Goal: Transaction & Acquisition: Purchase product/service

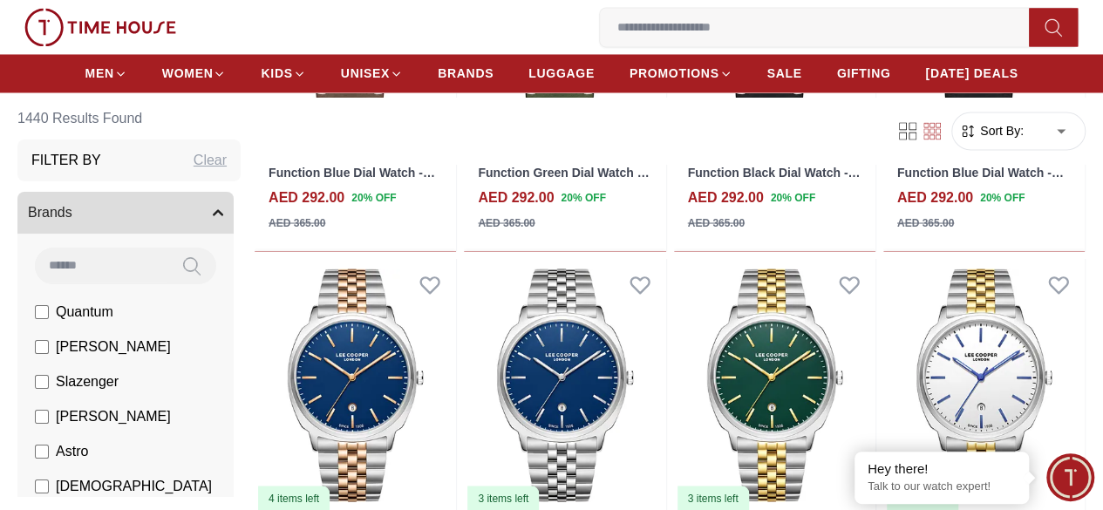
scroll to position [1532, 0]
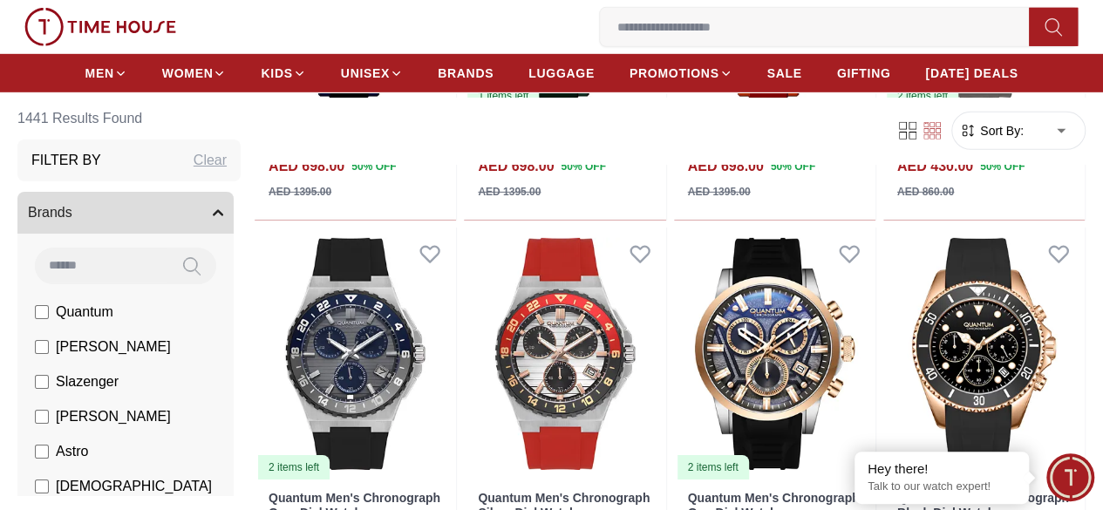
scroll to position [2654, 0]
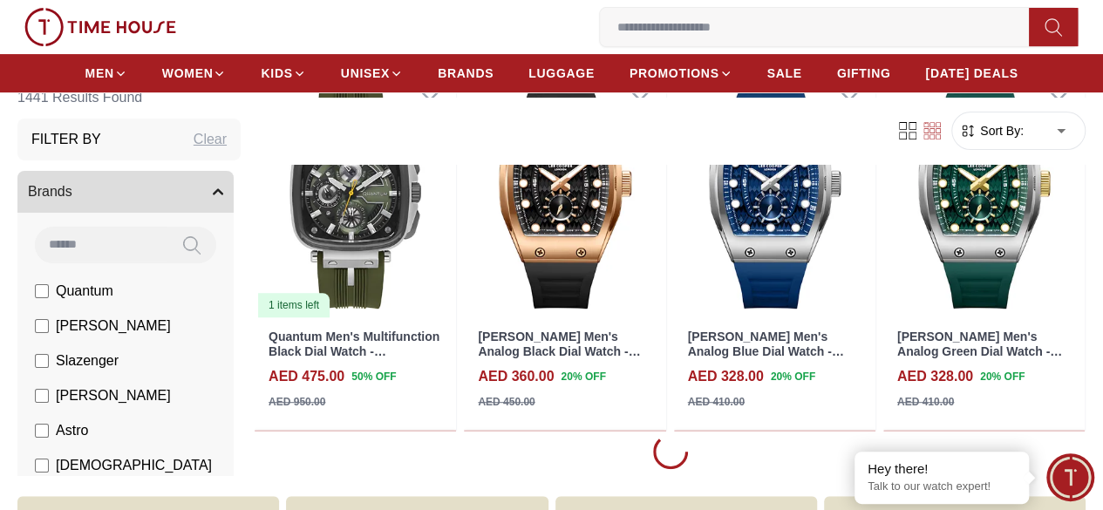
scroll to position [3560, 0]
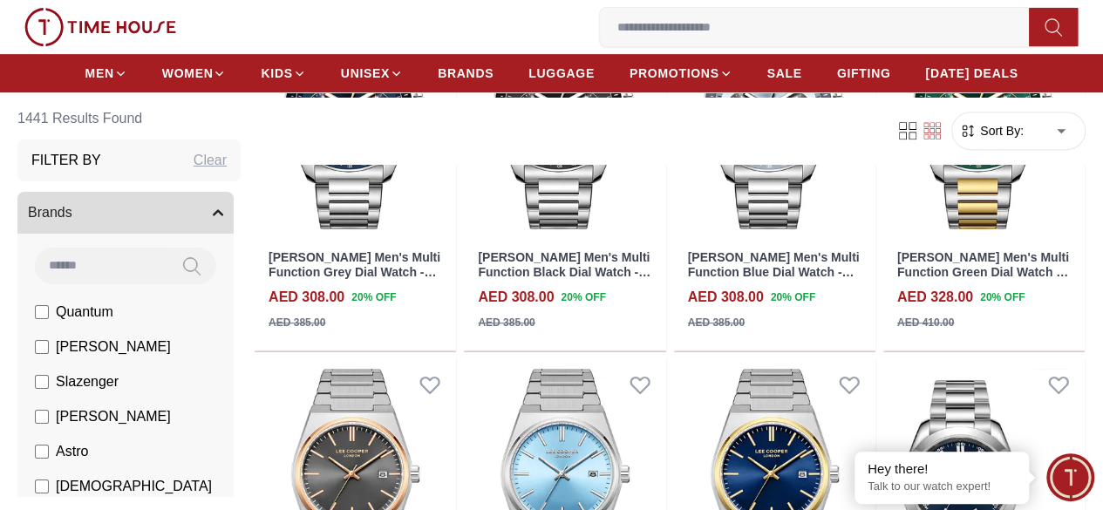
scroll to position [6984, 0]
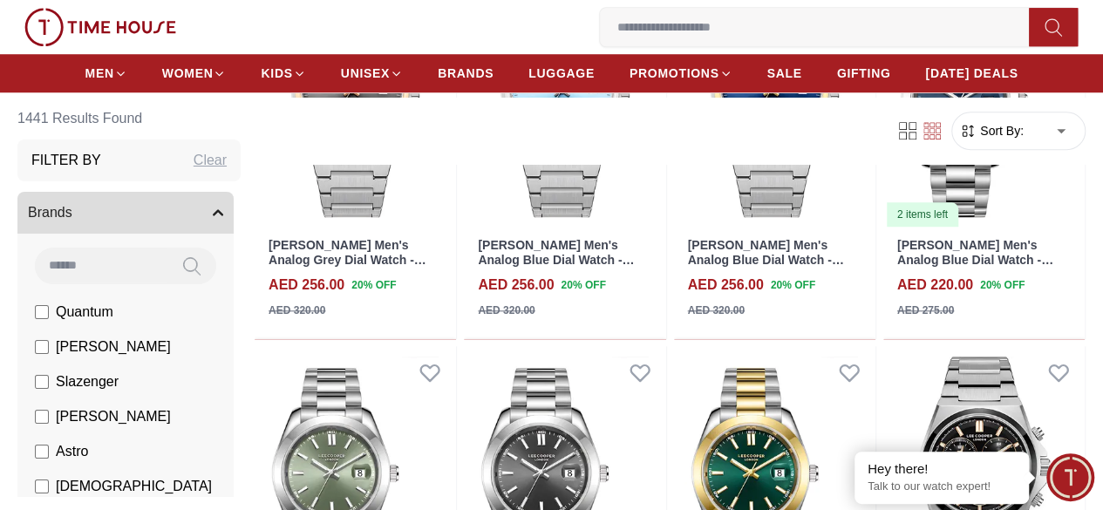
scroll to position [7383, 0]
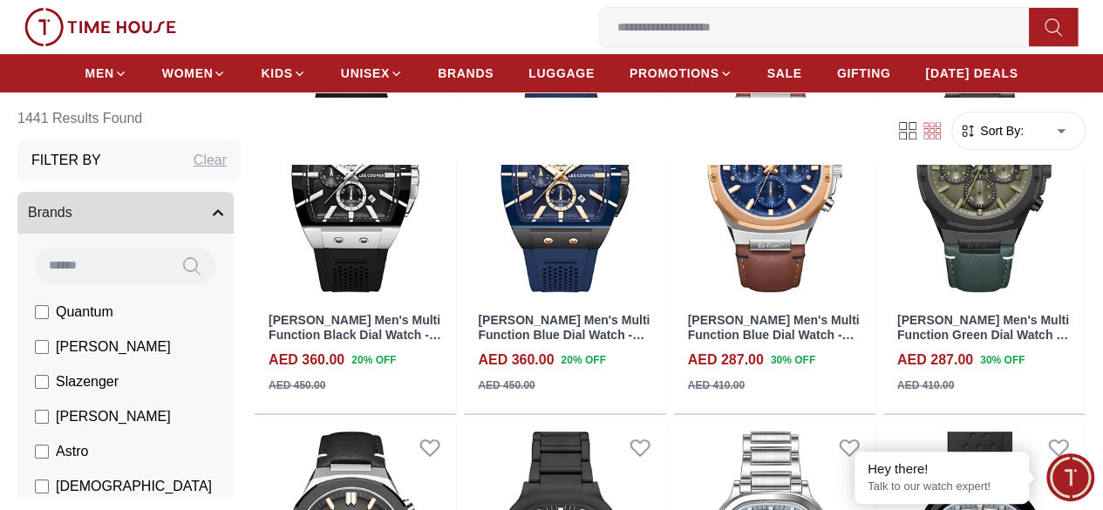
scroll to position [10255, 0]
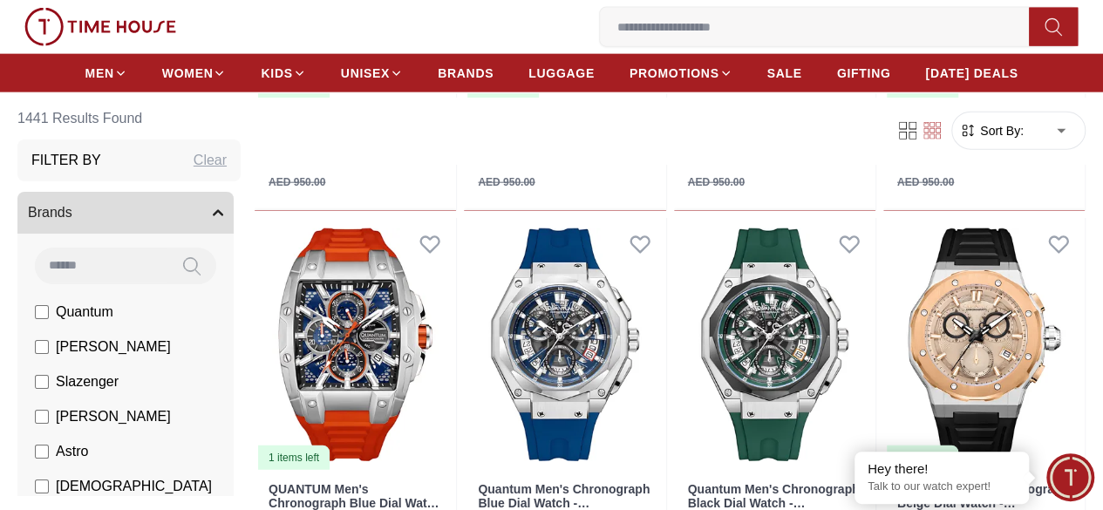
scroll to position [11967, 0]
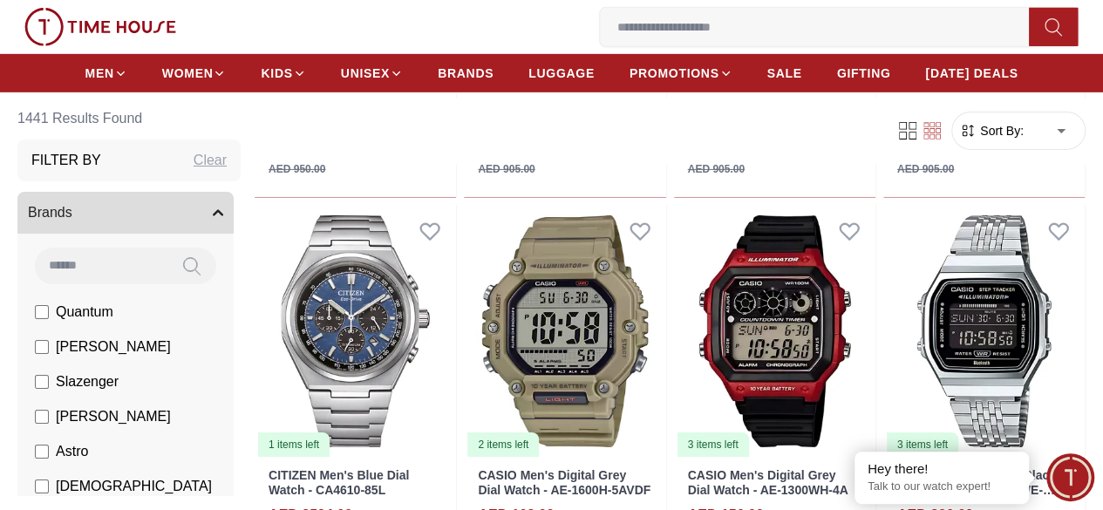
scroll to position [12709, 0]
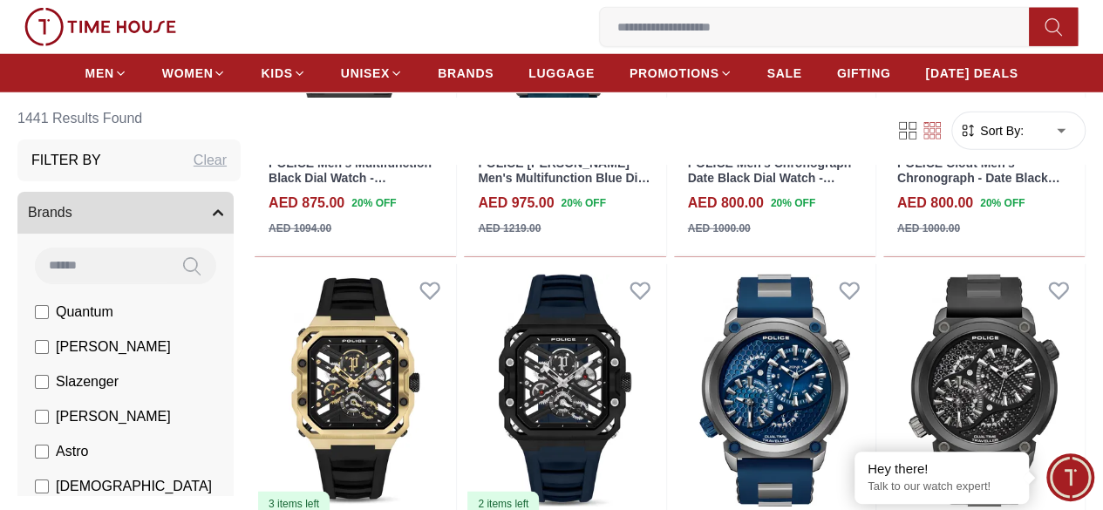
scroll to position [15622, 0]
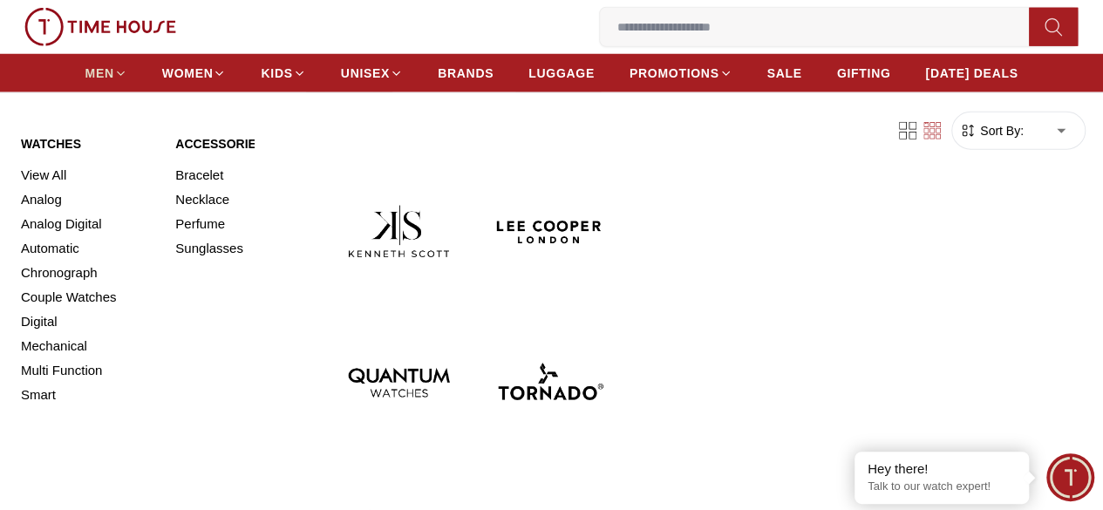
click at [127, 72] on icon at bounding box center [120, 73] width 13 height 13
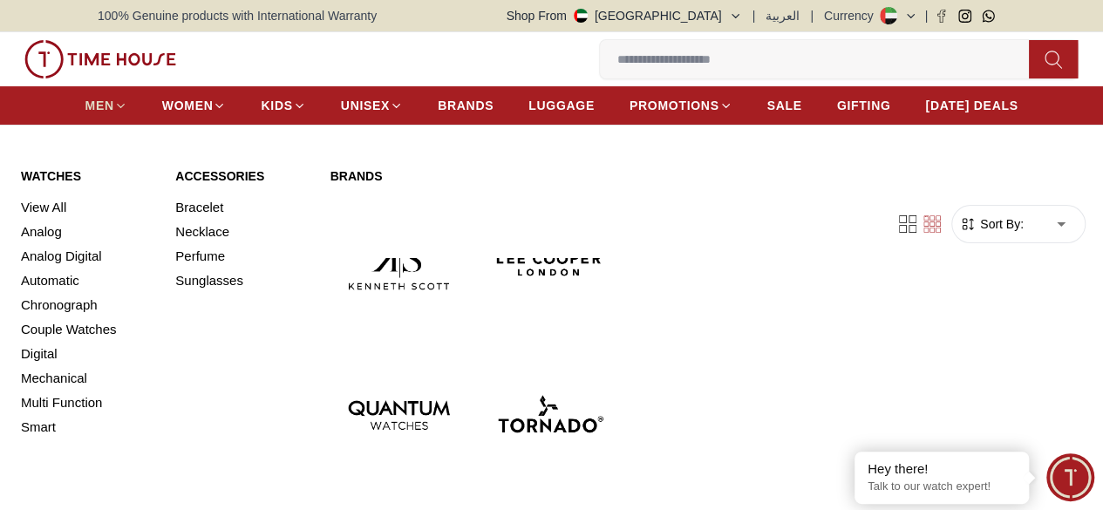
click at [127, 112] on icon at bounding box center [120, 105] width 13 height 13
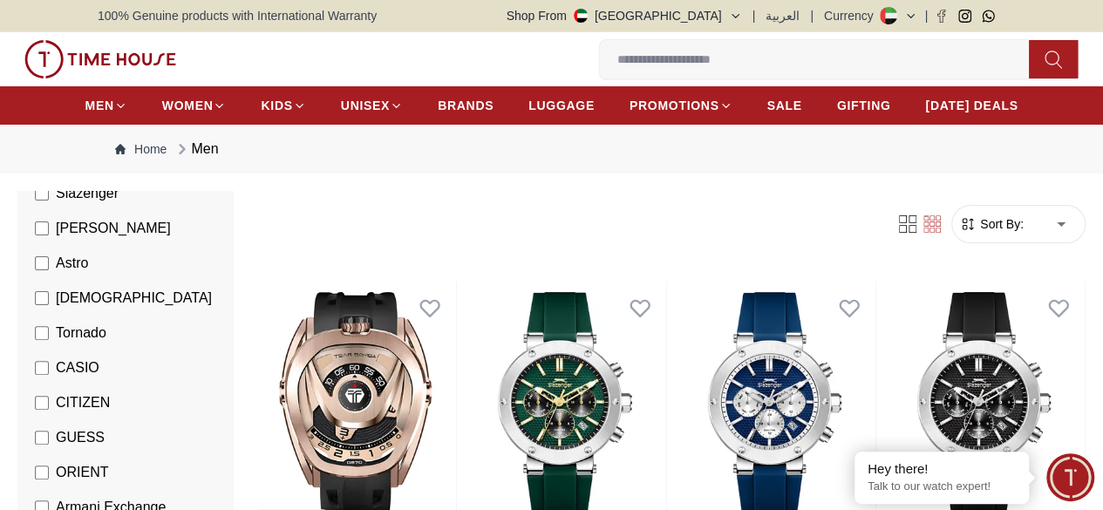
scroll to position [282, 0]
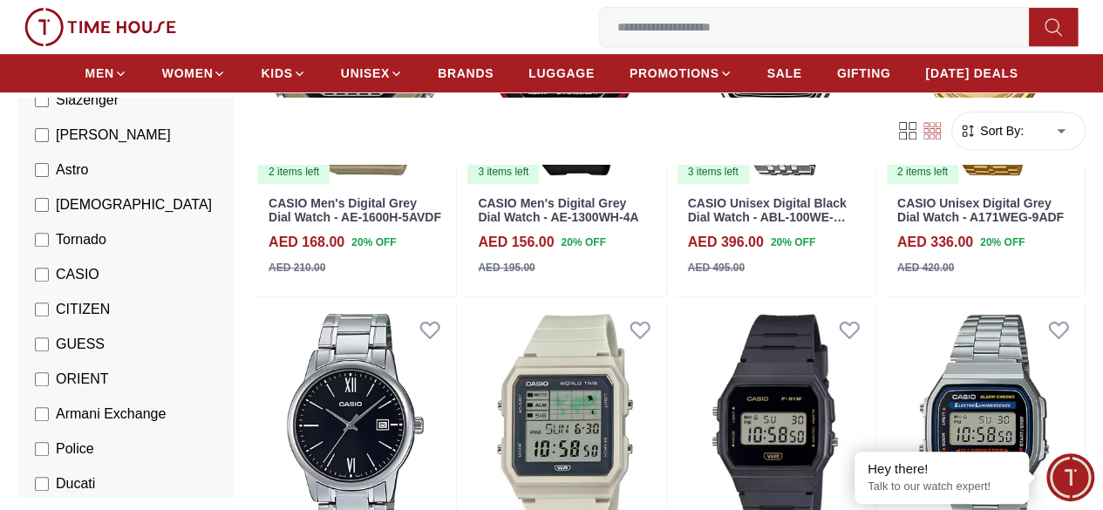
scroll to position [351, 0]
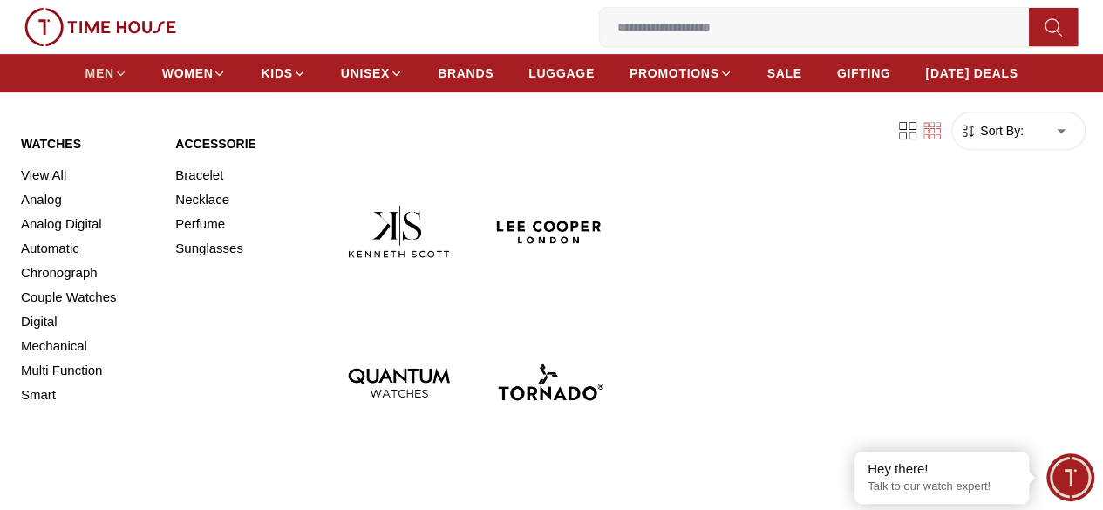
click at [127, 68] on link "MEN" at bounding box center [106, 73] width 42 height 31
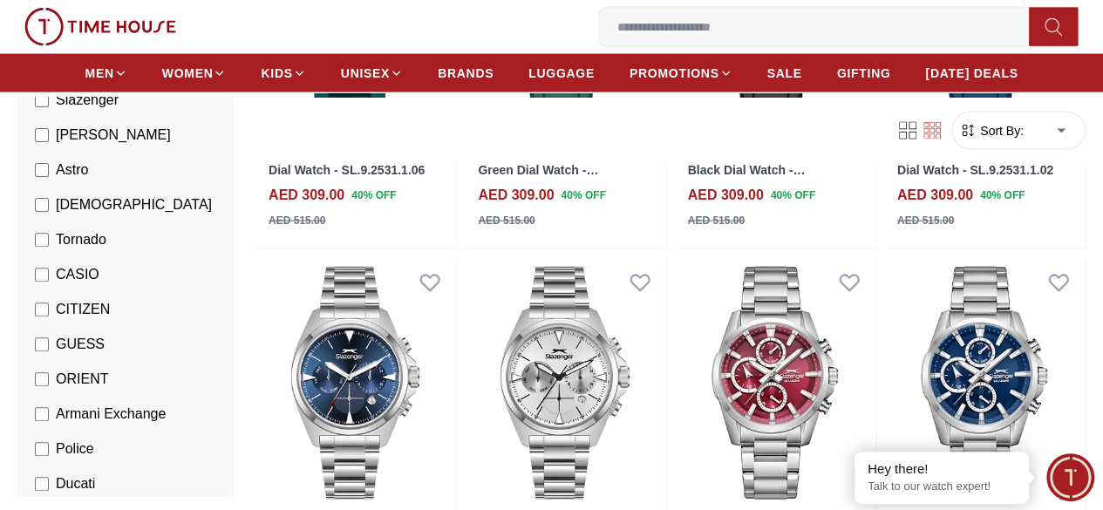
scroll to position [1924, 0]
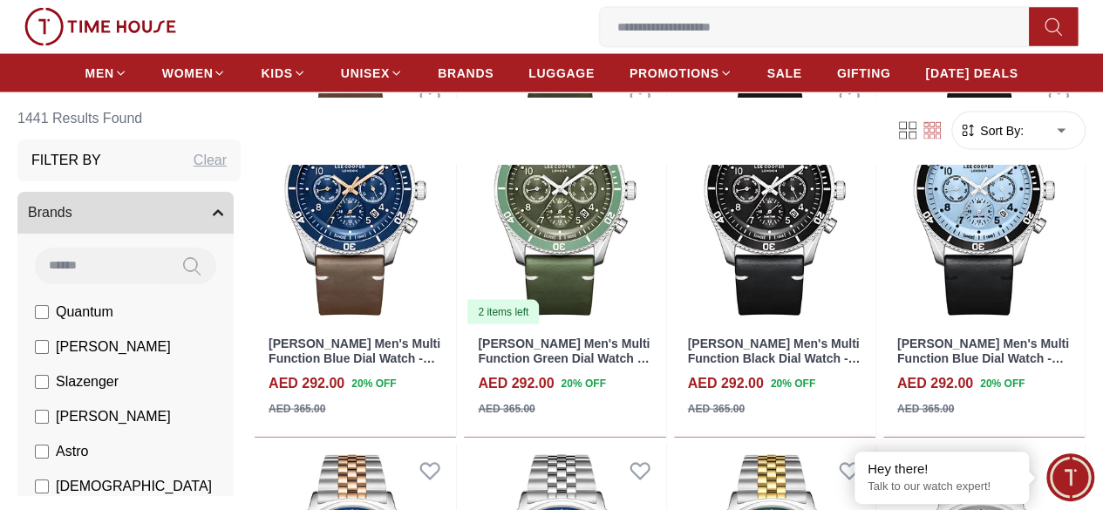
scroll to position [5095, 0]
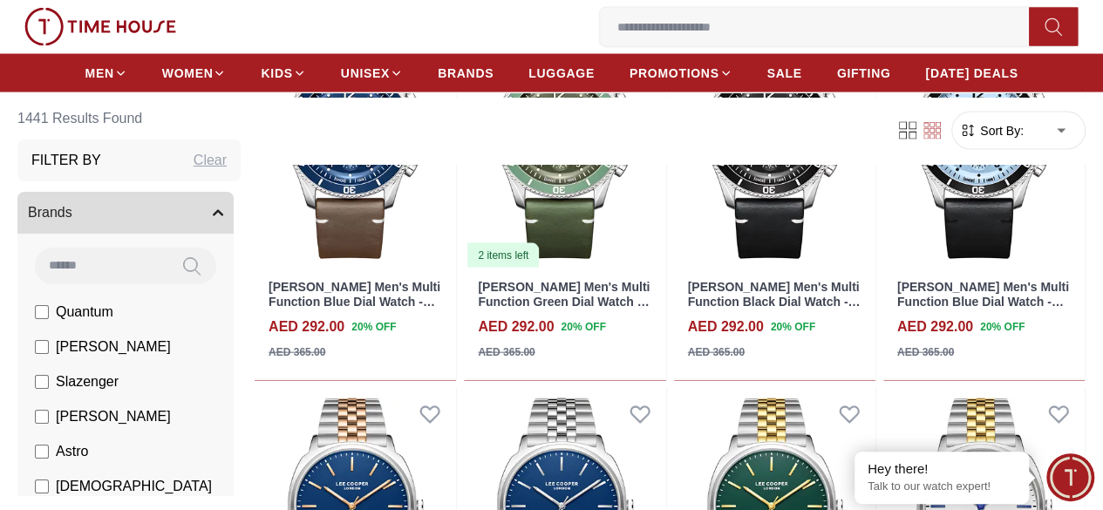
click at [150, 261] on input at bounding box center [101, 265] width 132 height 35
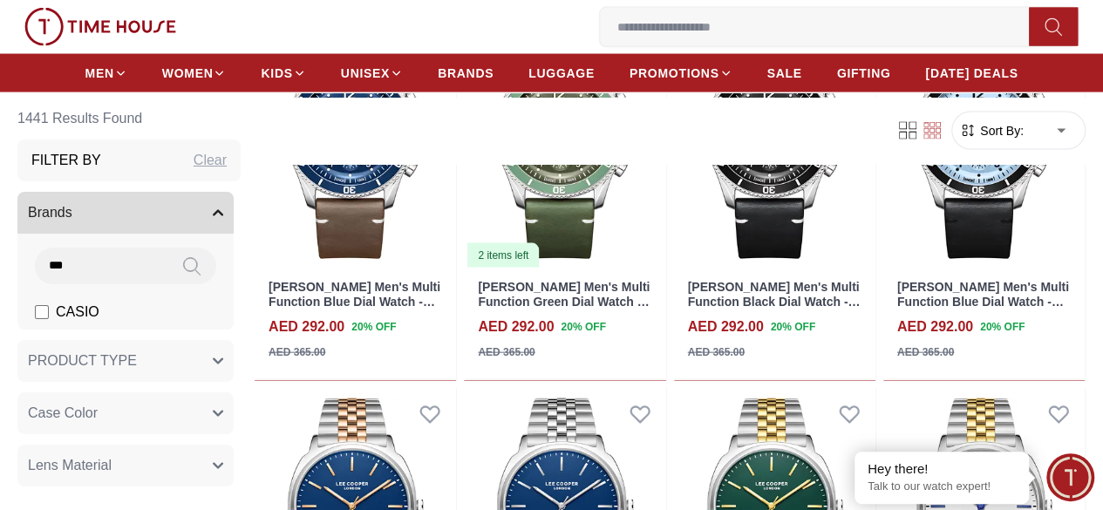
type input "***"
click at [51, 311] on label "CASIO" at bounding box center [67, 312] width 64 height 21
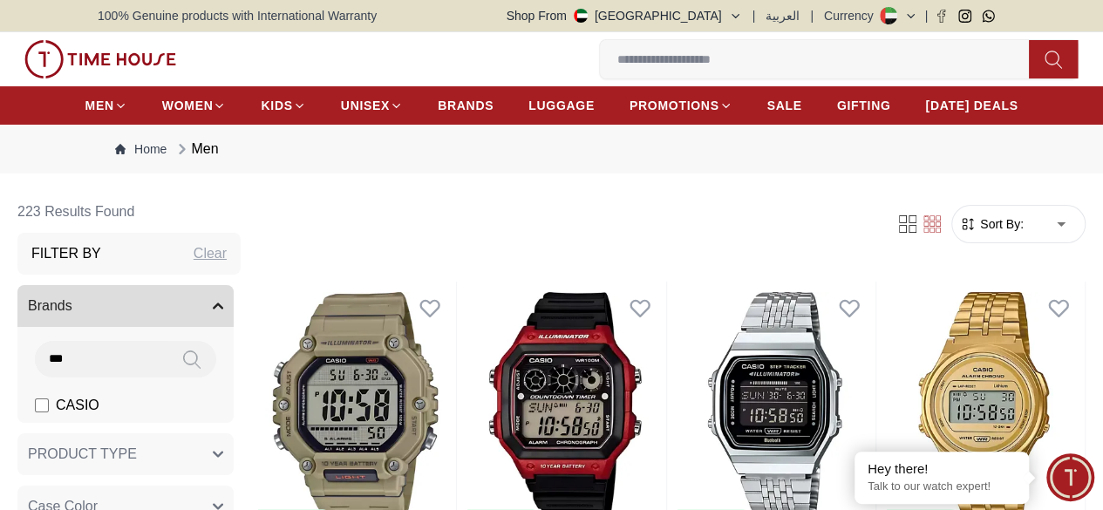
click at [200, 370] on icon at bounding box center [191, 359] width 17 height 20
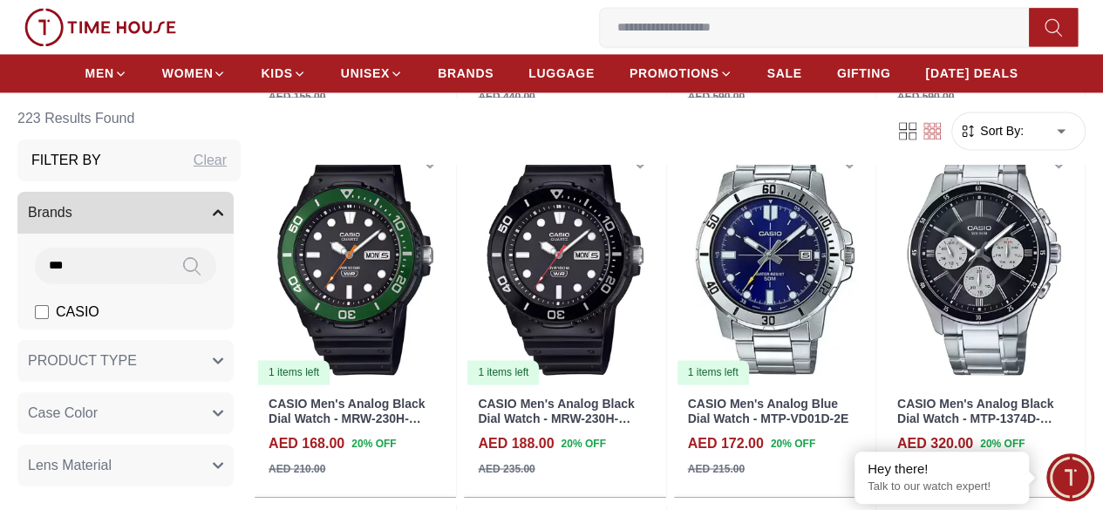
scroll to position [1265, 0]
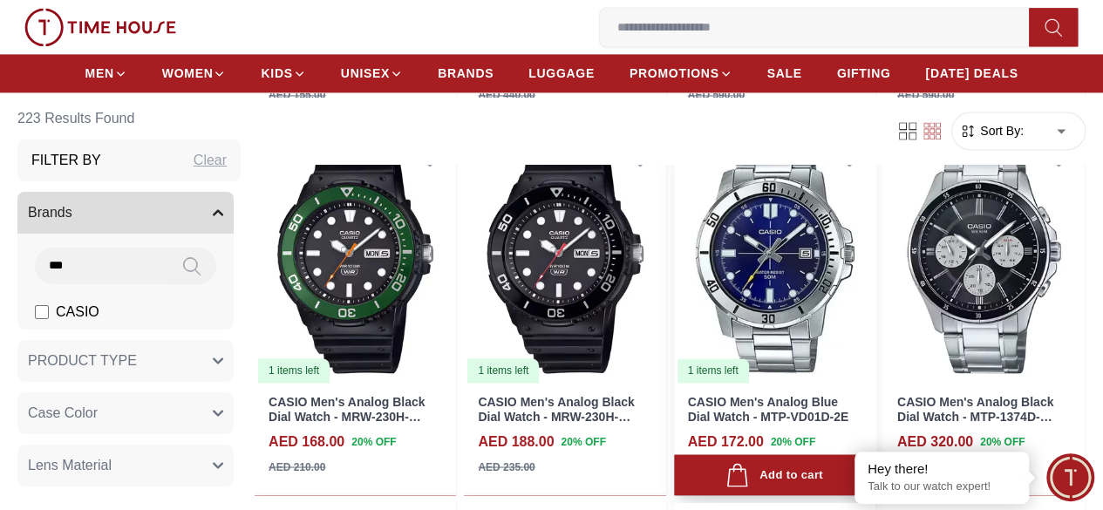
click at [818, 201] on img at bounding box center [774, 258] width 201 height 254
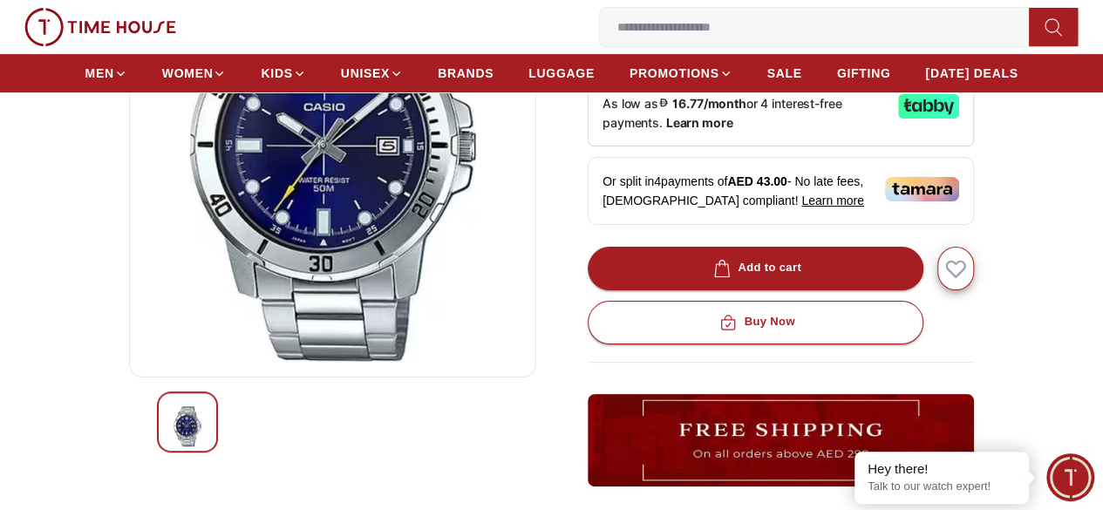
scroll to position [171, 0]
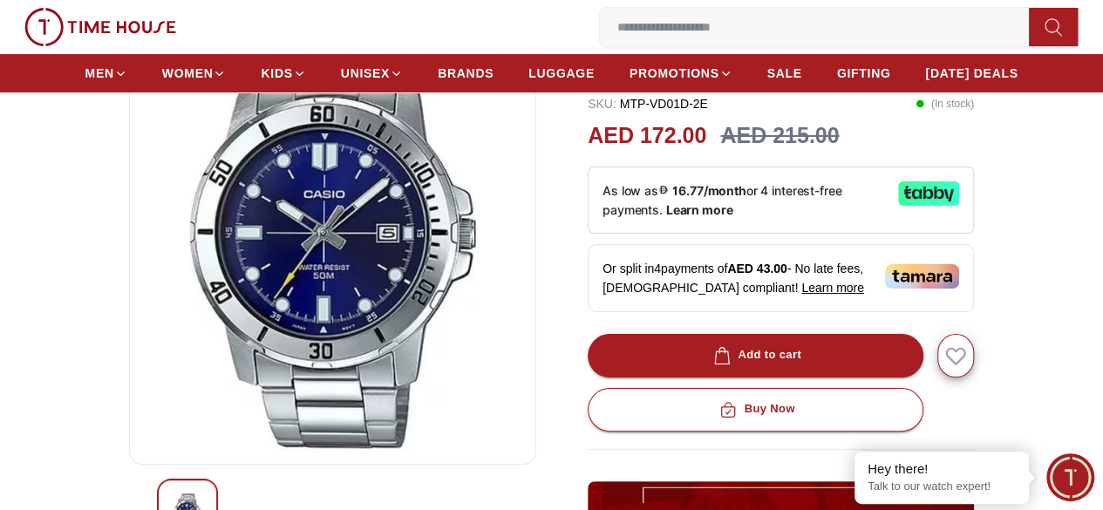
scroll to position [1265, 0]
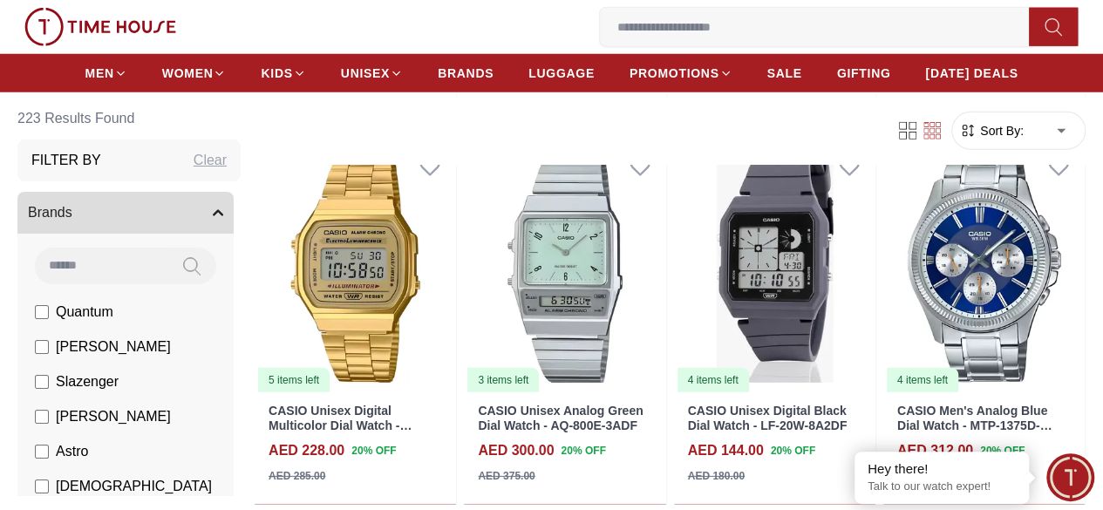
scroll to position [2398, 0]
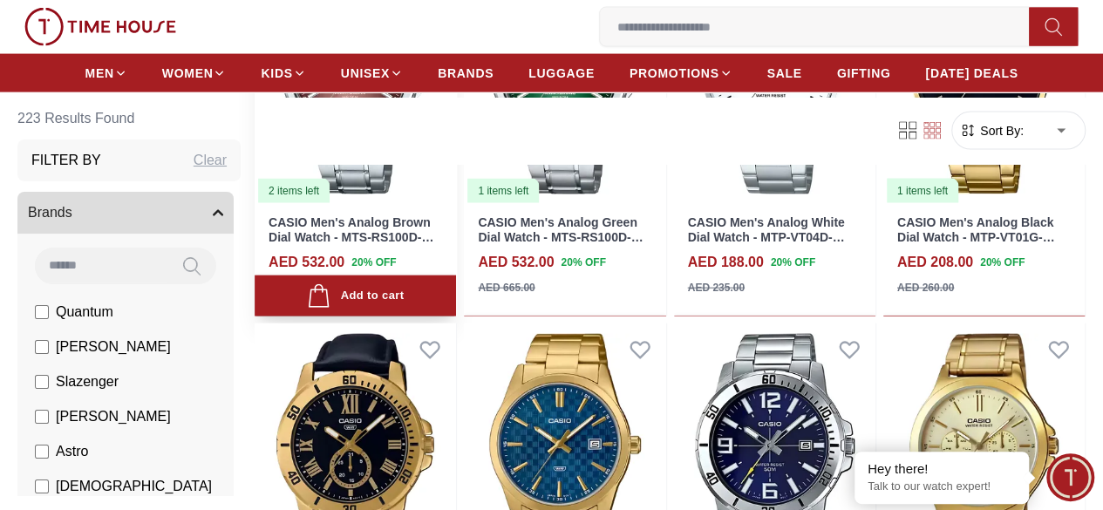
scroll to position [5187, 0]
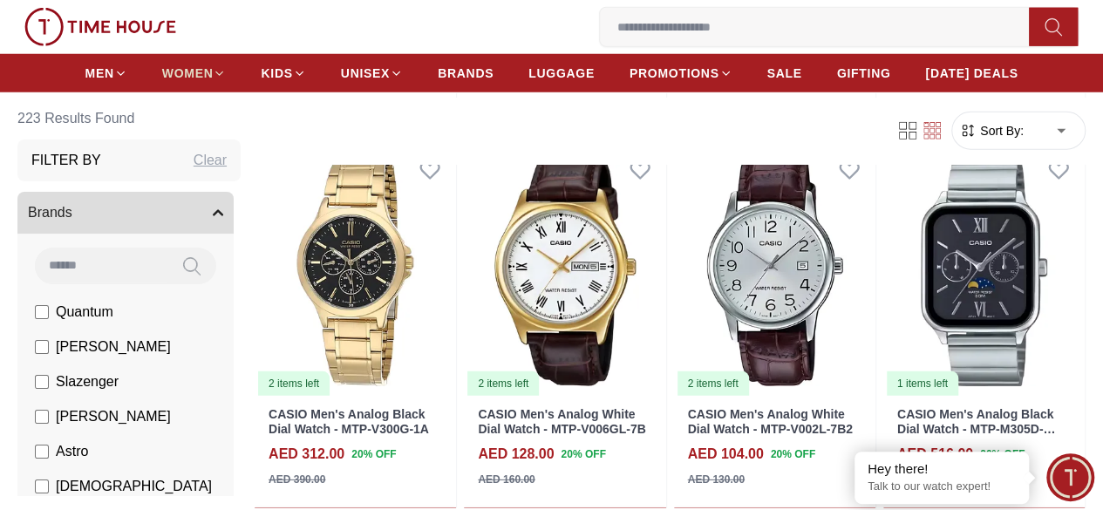
scroll to position [5798, 0]
